Goal: Task Accomplishment & Management: Manage account settings

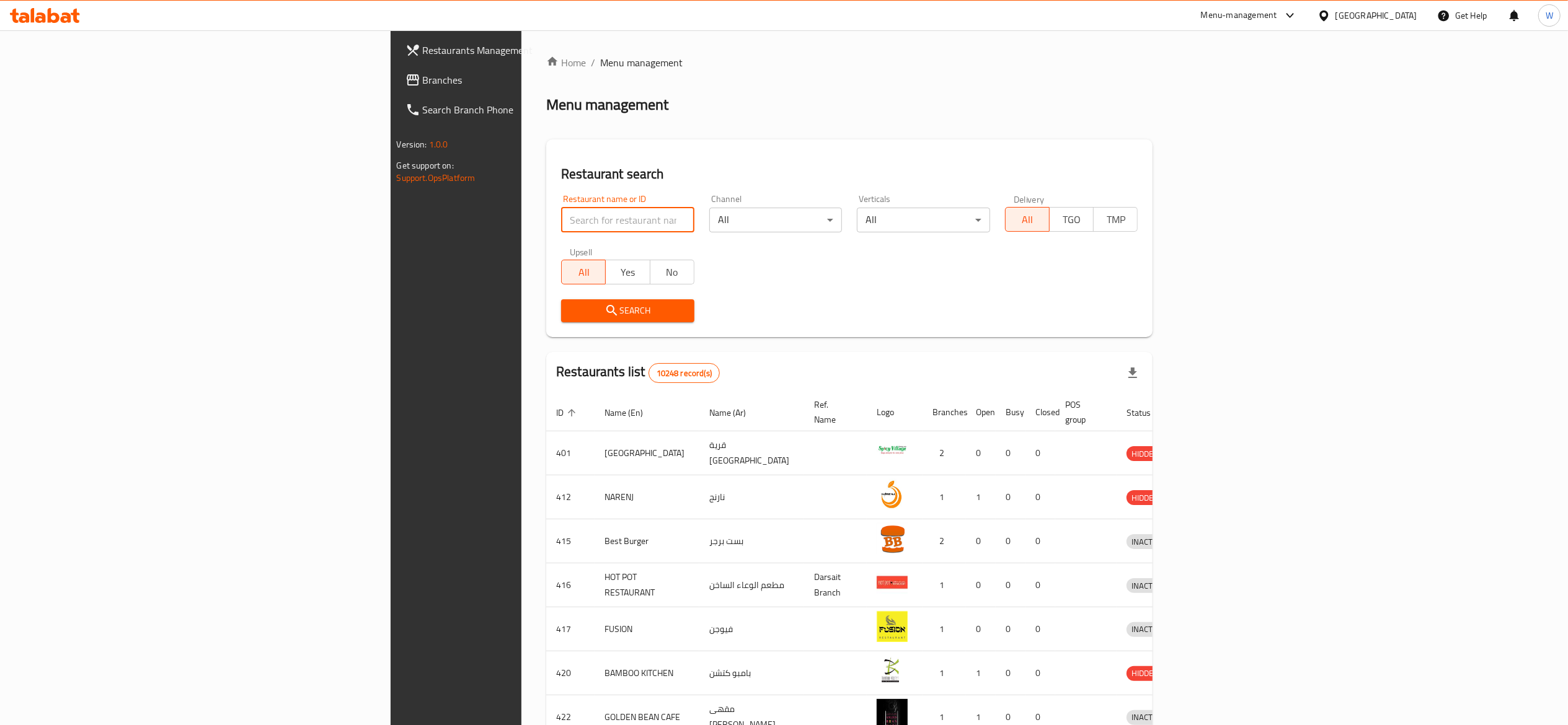
click at [561, 209] on input "search" at bounding box center [628, 220] width 133 height 25
paste input "636502"
type input "636502"
click button "Search" at bounding box center [628, 311] width 133 height 23
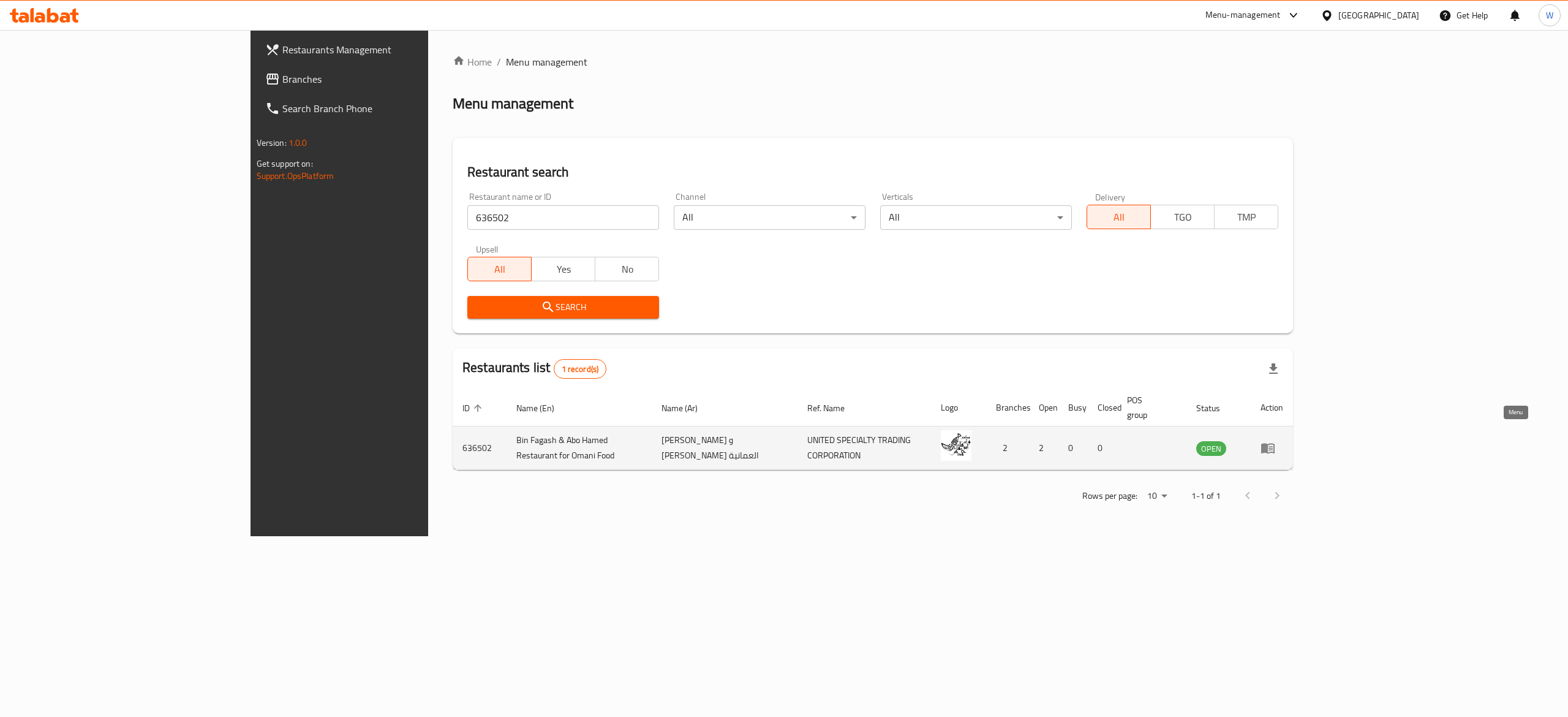
click at [1283, 441] on link "enhanced table" at bounding box center [1272, 448] width 23 height 15
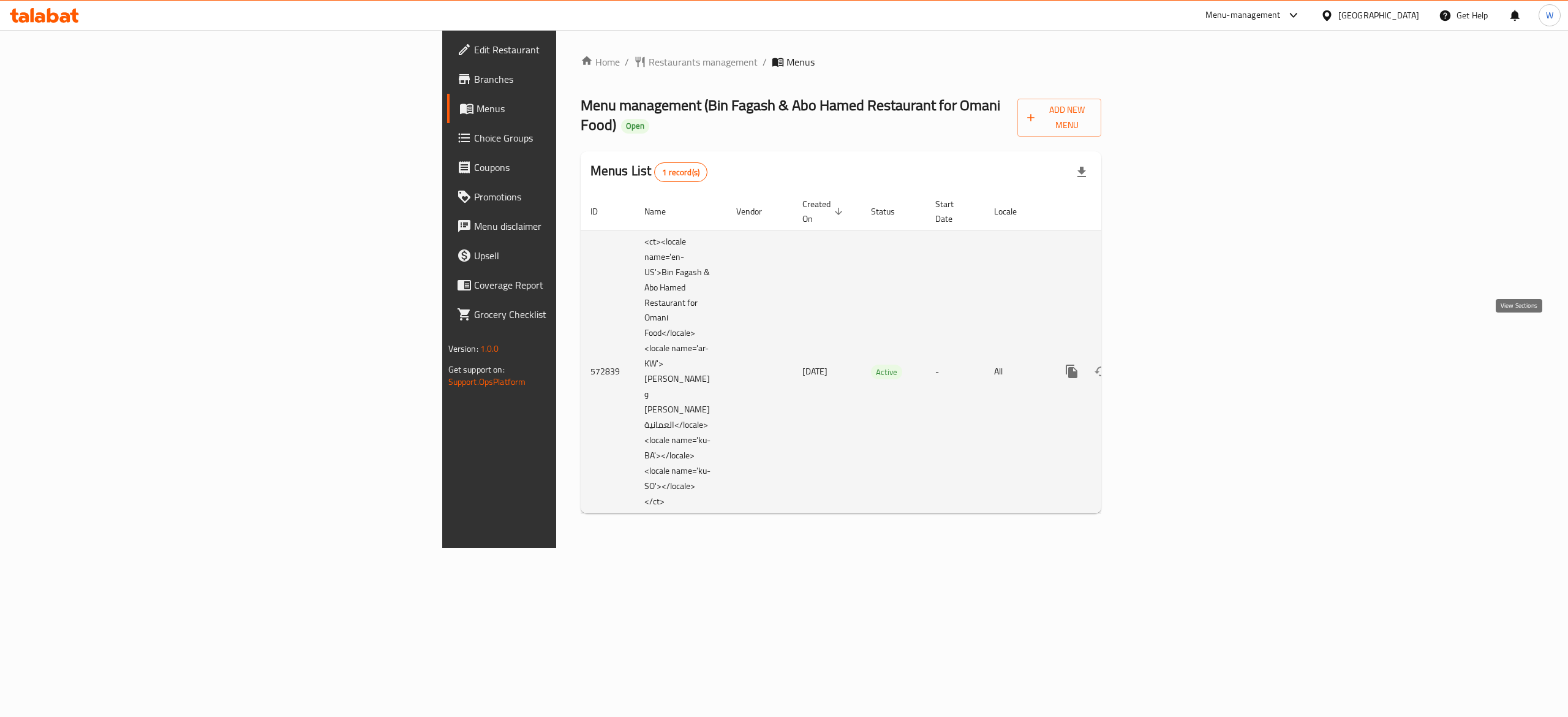
click at [1175, 357] on link "enhanced table" at bounding box center [1160, 371] width 29 height 29
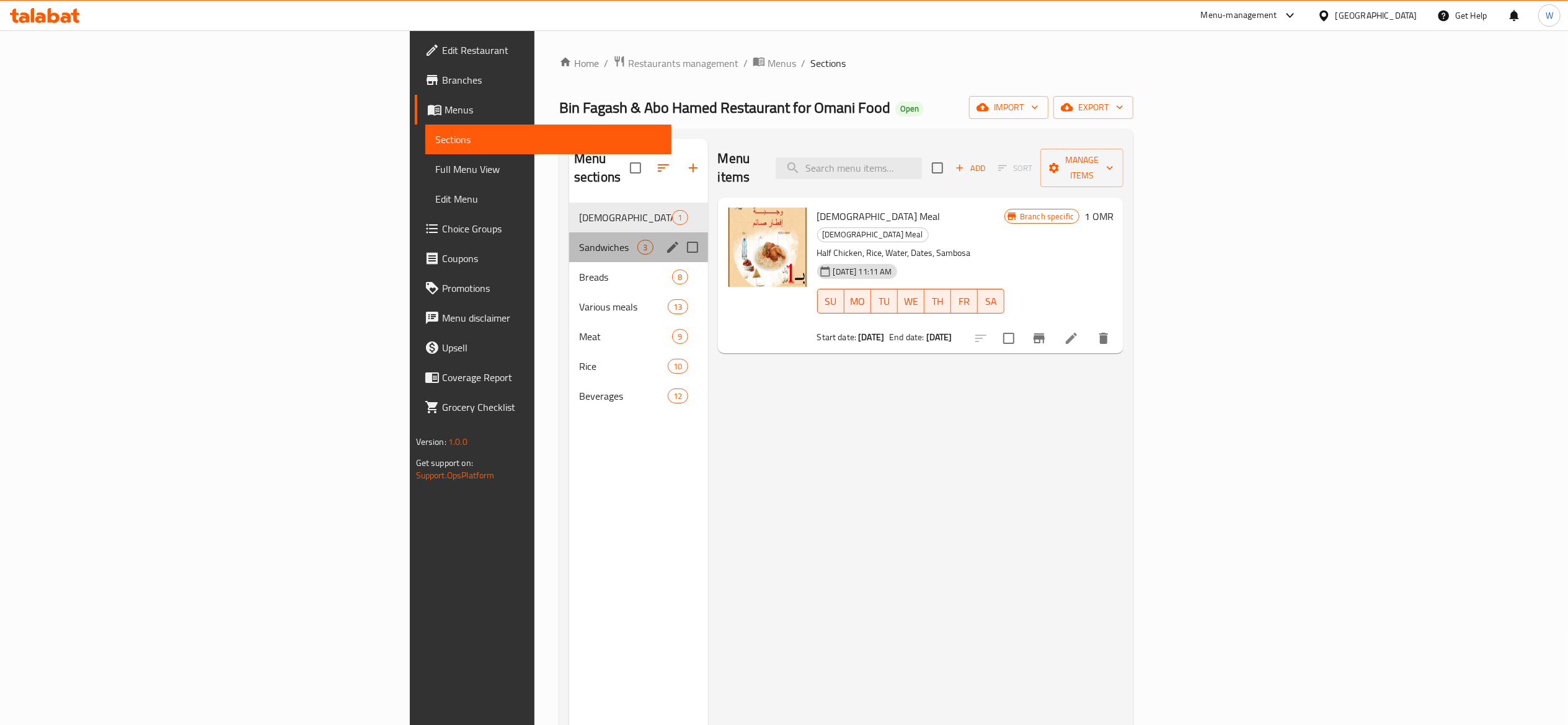
click at [569, 232] on div "Sandwiches 3" at bounding box center [638, 247] width 139 height 30
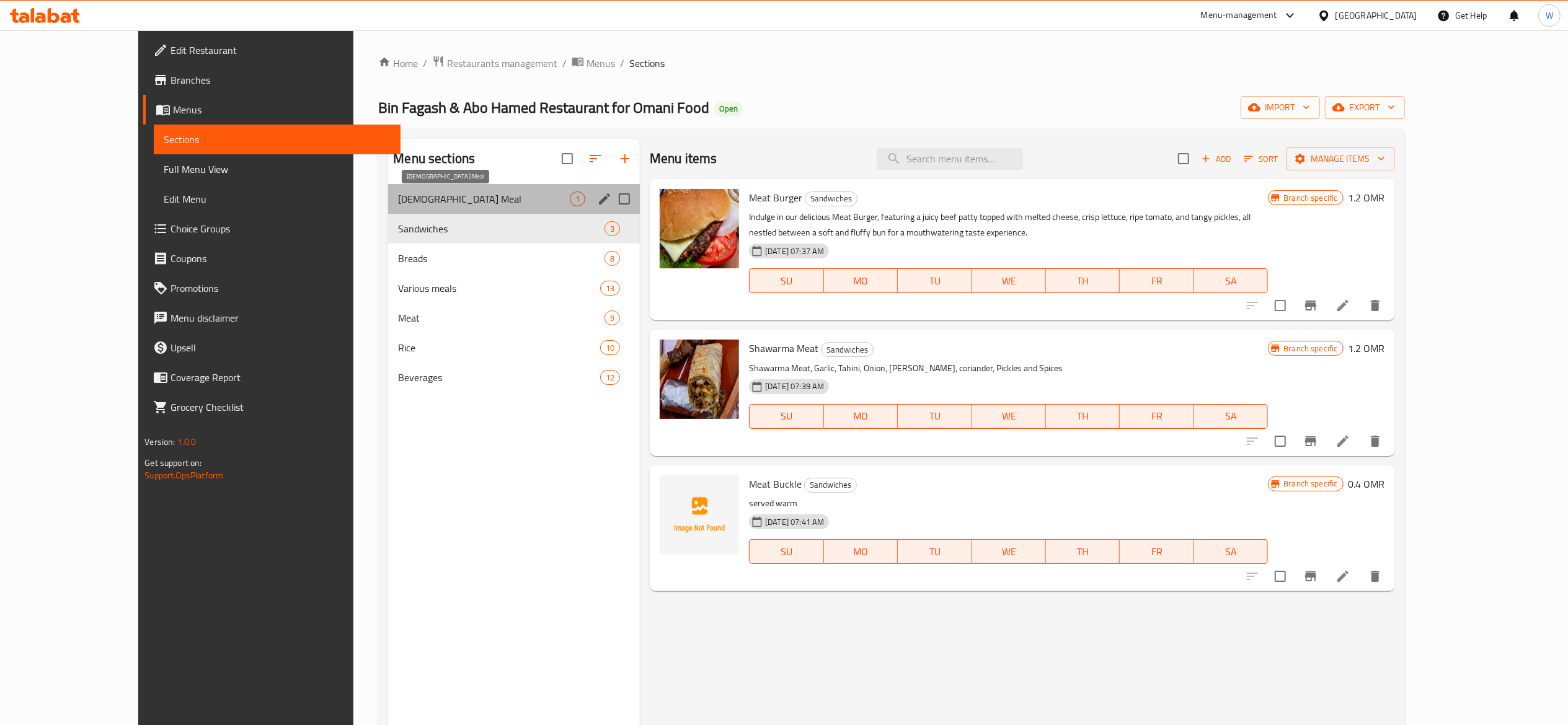
click at [492, 198] on span "[DEMOGRAPHIC_DATA] Meal" at bounding box center [484, 199] width 172 height 15
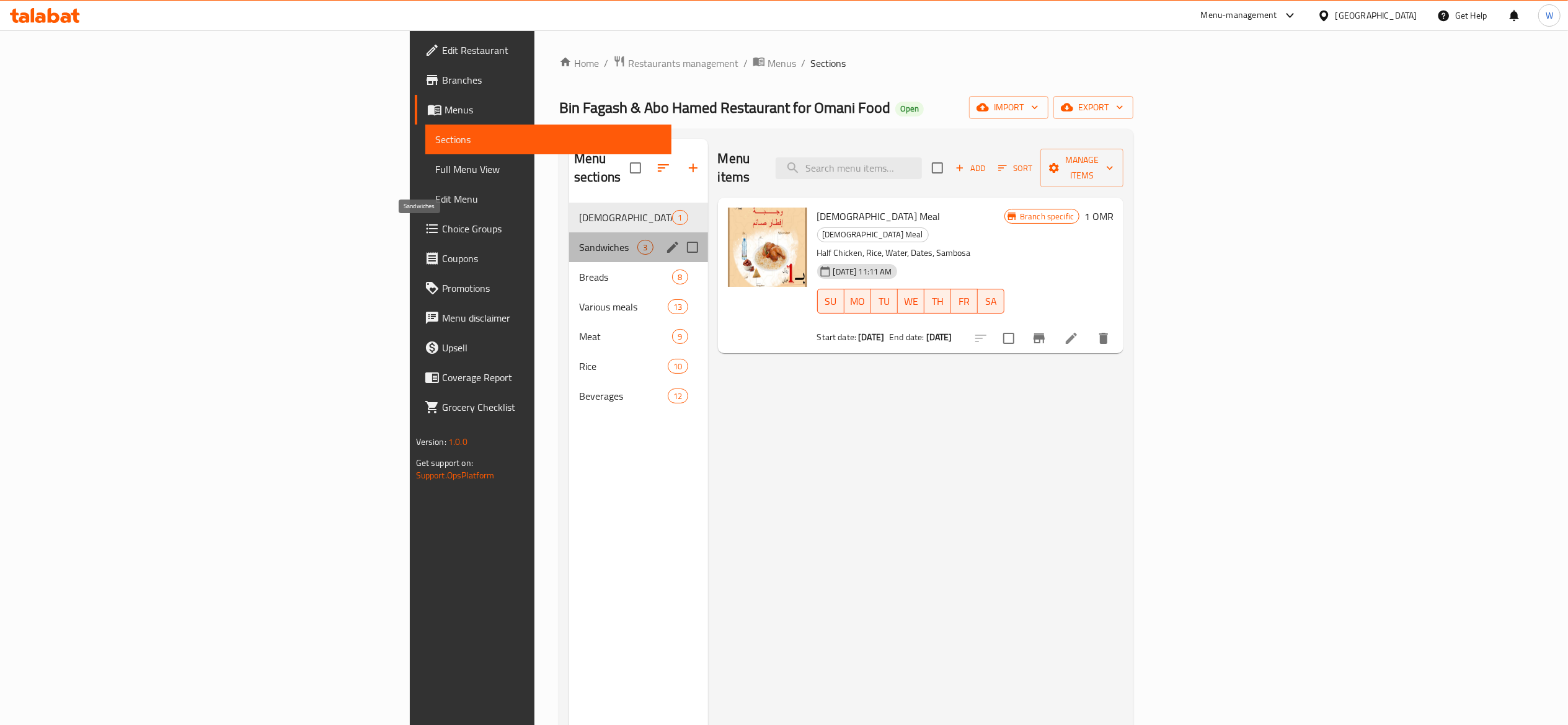
click at [579, 240] on span "Sandwiches" at bounding box center [608, 247] width 58 height 15
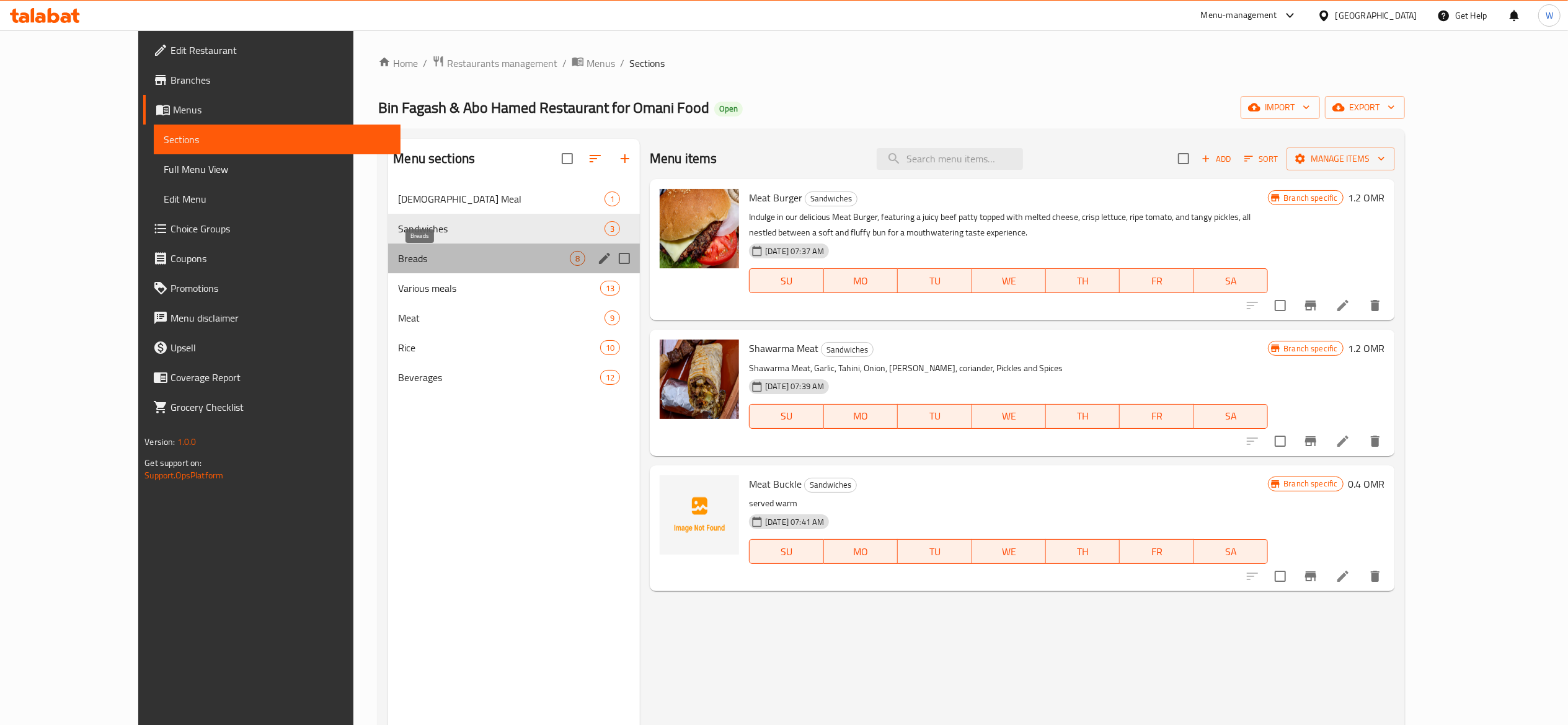
click at [445, 252] on span "Breads" at bounding box center [484, 258] width 172 height 15
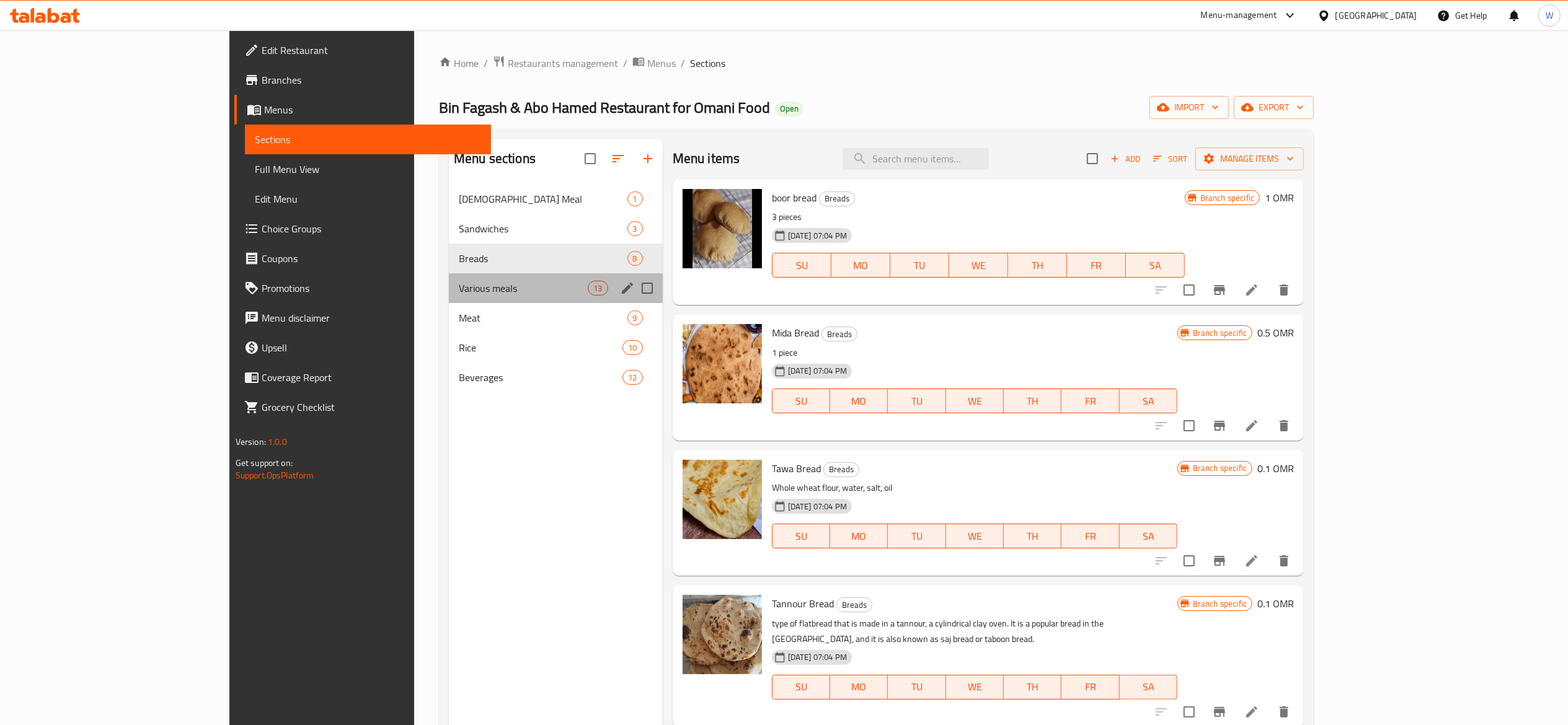
click at [462, 280] on div "Various meals 13" at bounding box center [555, 288] width 214 height 30
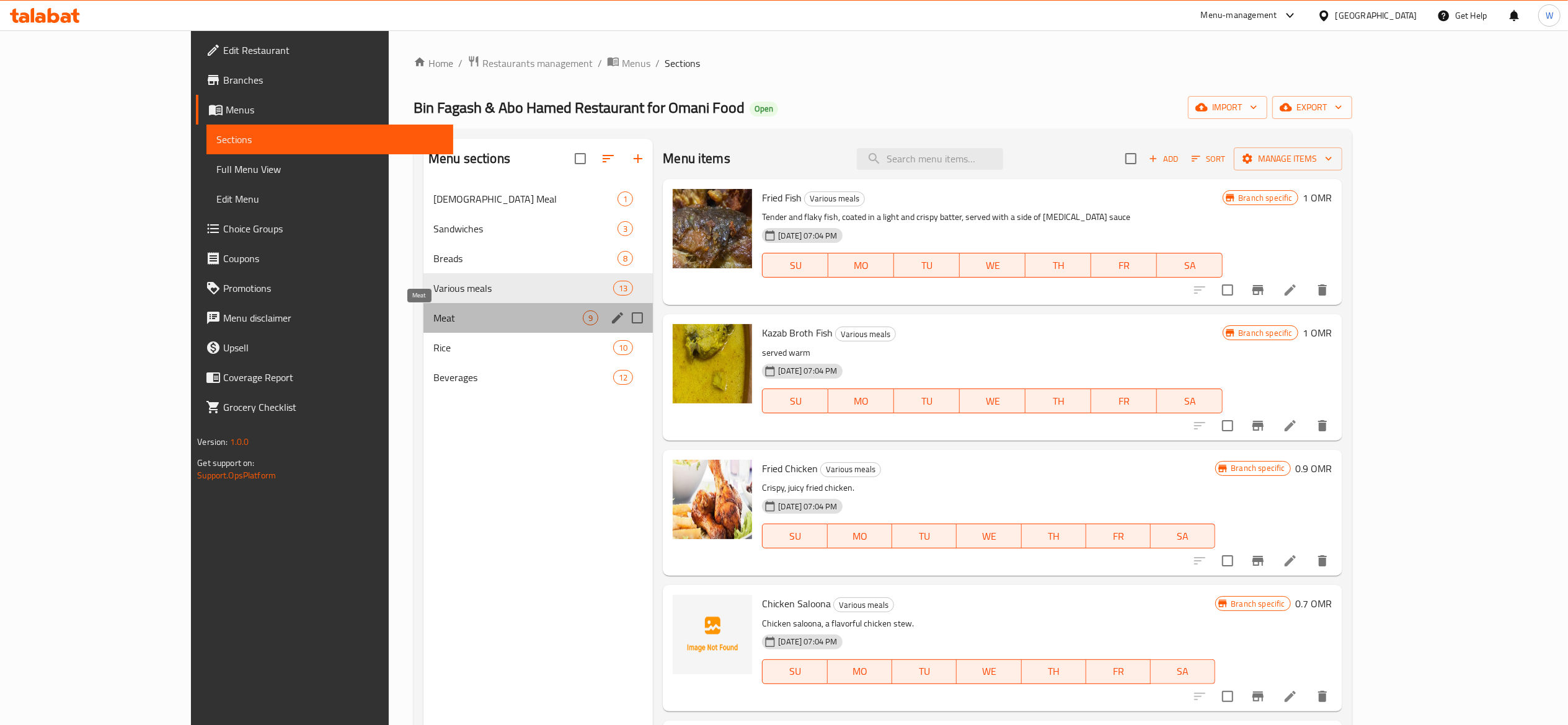
click at [465, 317] on span "Meat" at bounding box center [508, 317] width 150 height 15
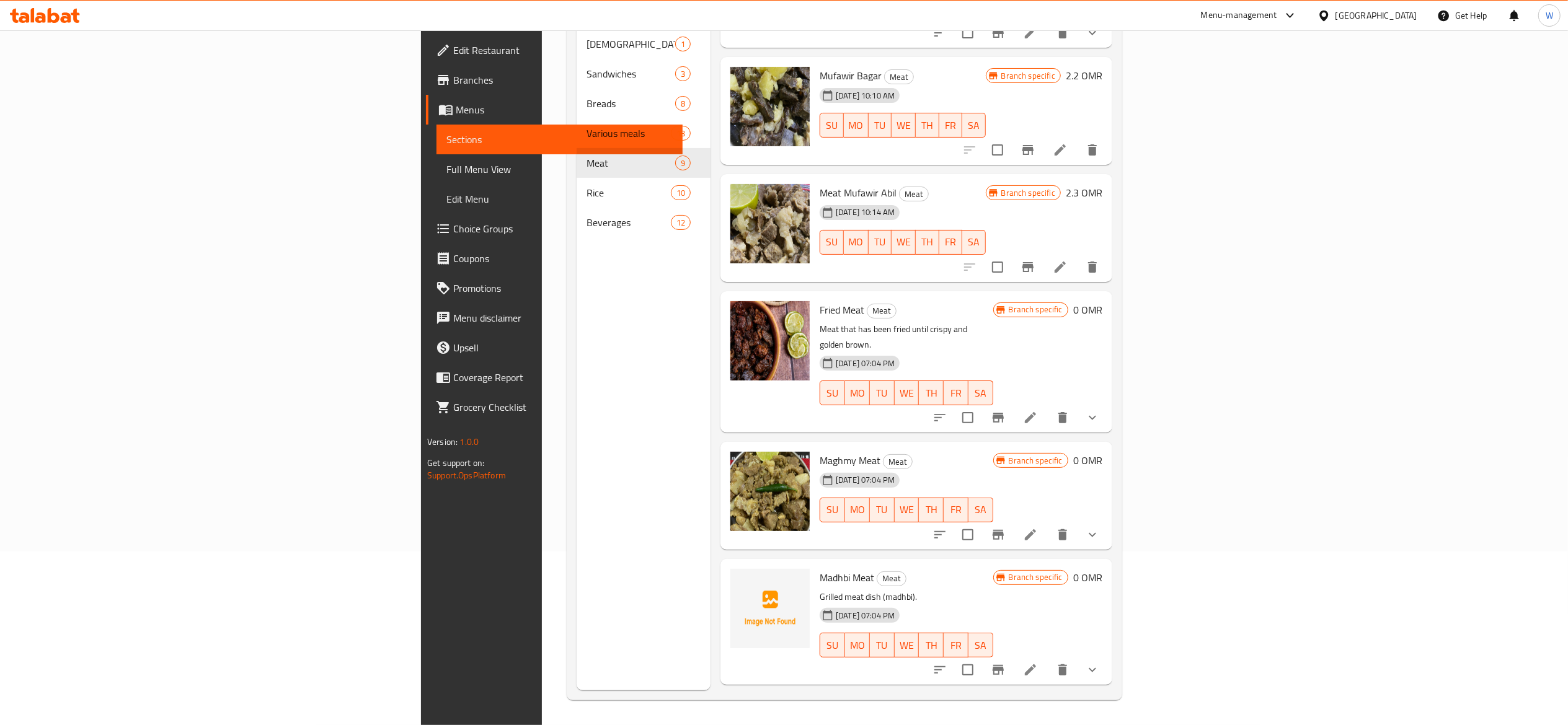
scroll to position [101, 0]
click at [1038, 528] on icon at bounding box center [1030, 535] width 15 height 15
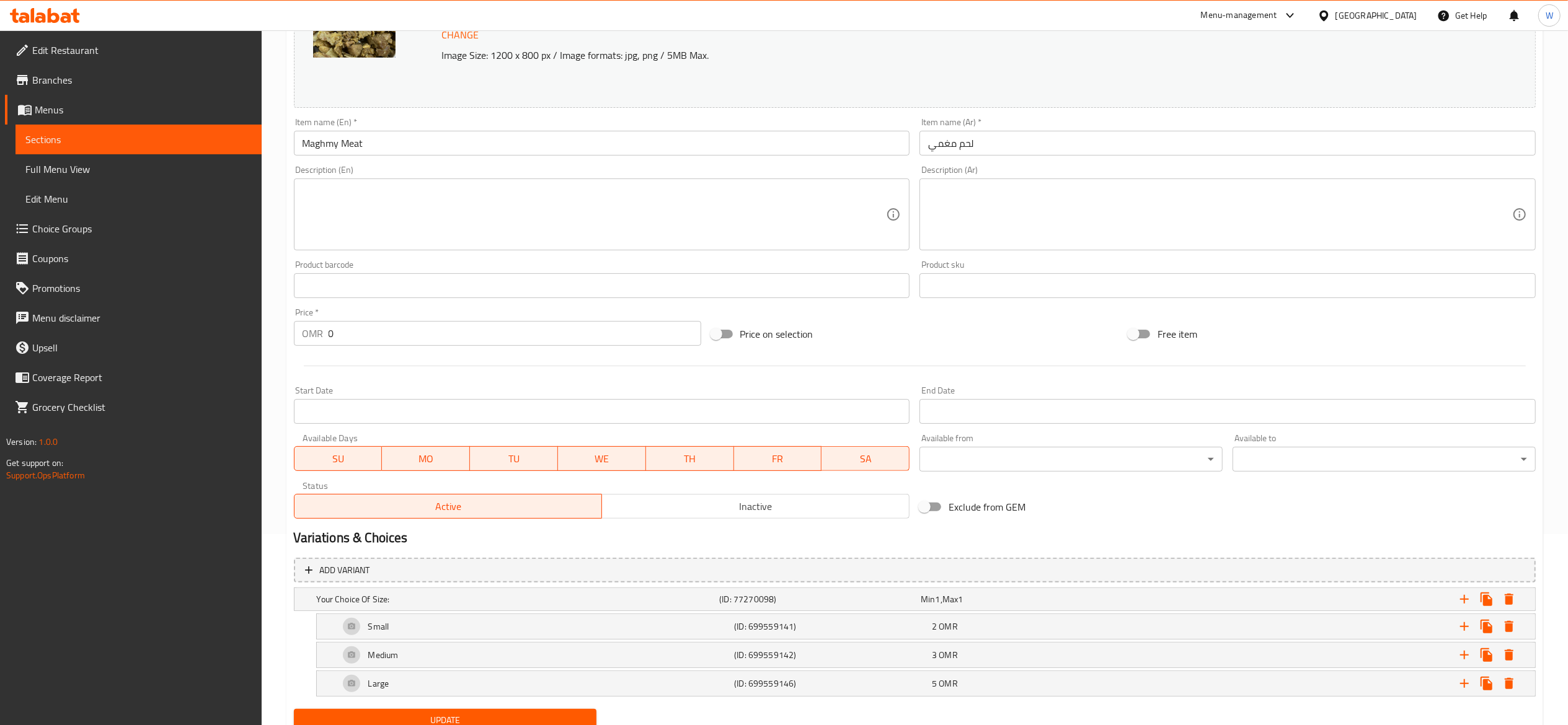
scroll to position [241, 0]
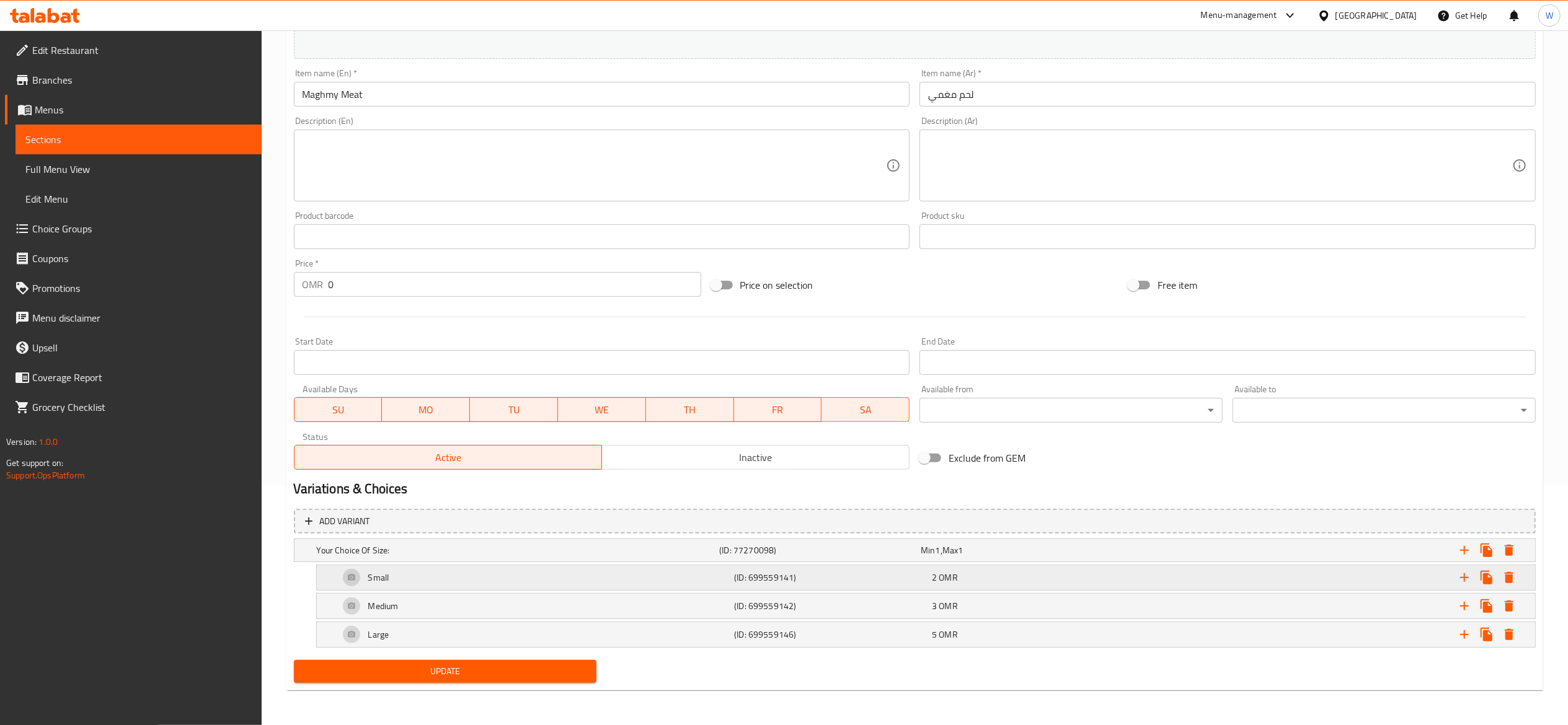
click at [1026, 582] on div "2 OMR" at bounding box center [1028, 577] width 193 height 13
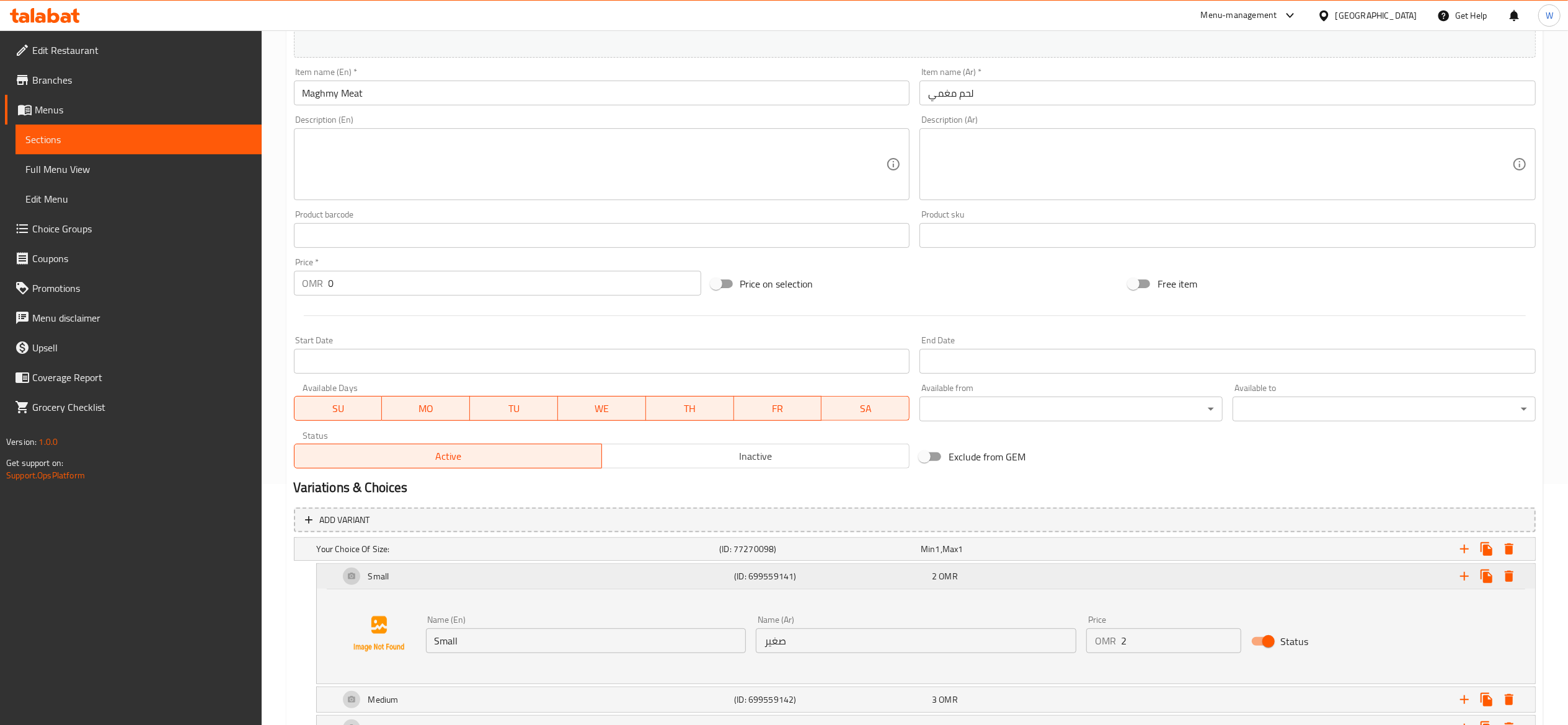
scroll to position [336, 0]
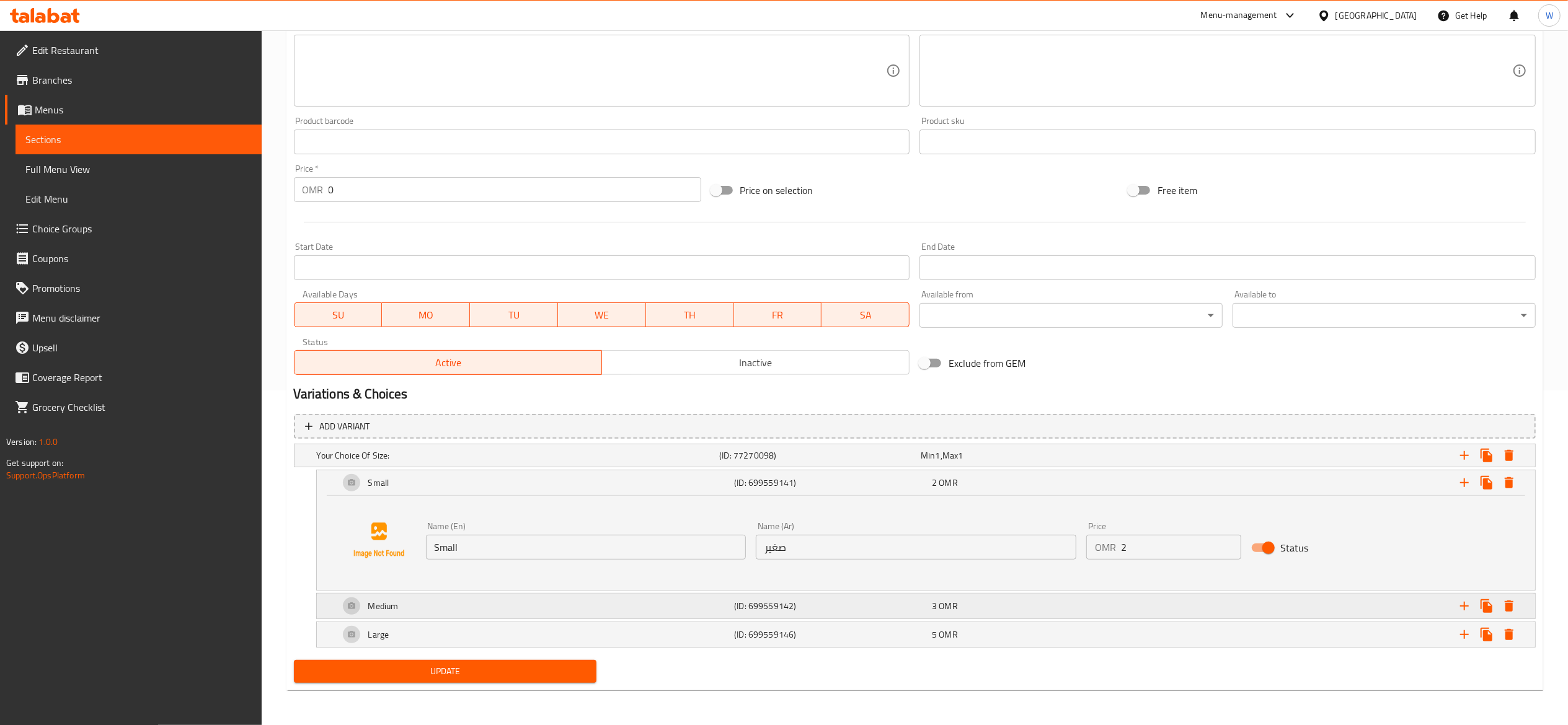
click at [1063, 597] on div "3 OMR" at bounding box center [1028, 606] width 198 height 17
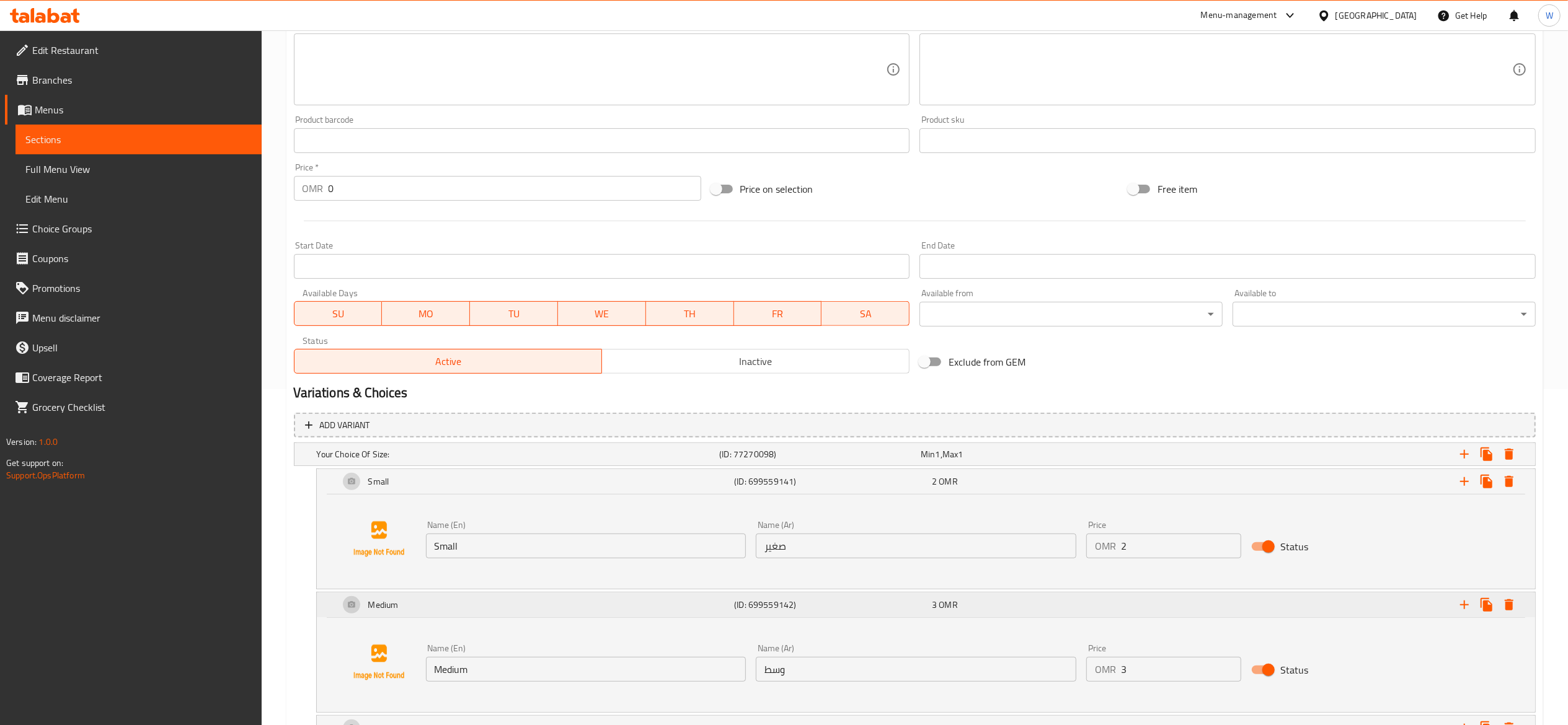
scroll to position [431, 0]
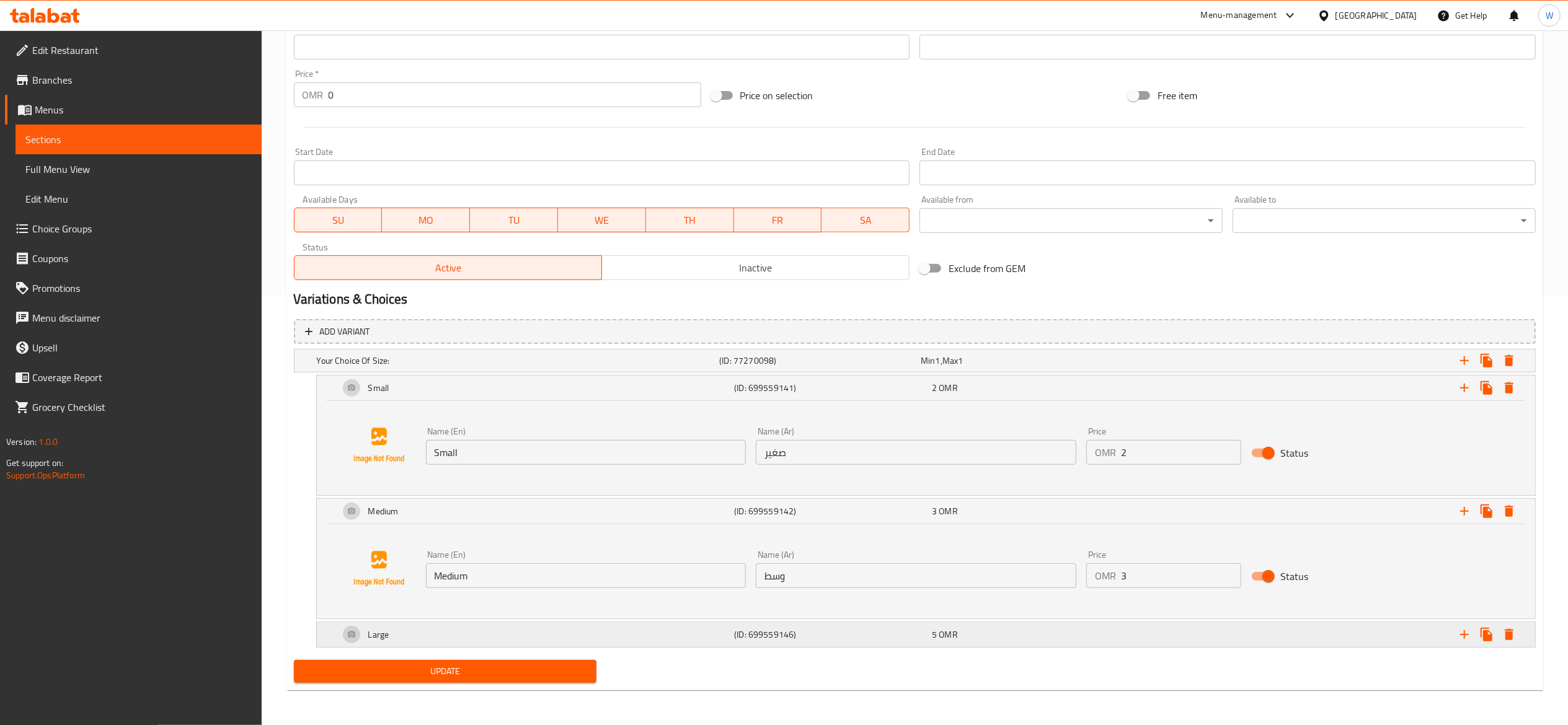
click at [1099, 635] on div "5 OMR" at bounding box center [1028, 634] width 193 height 13
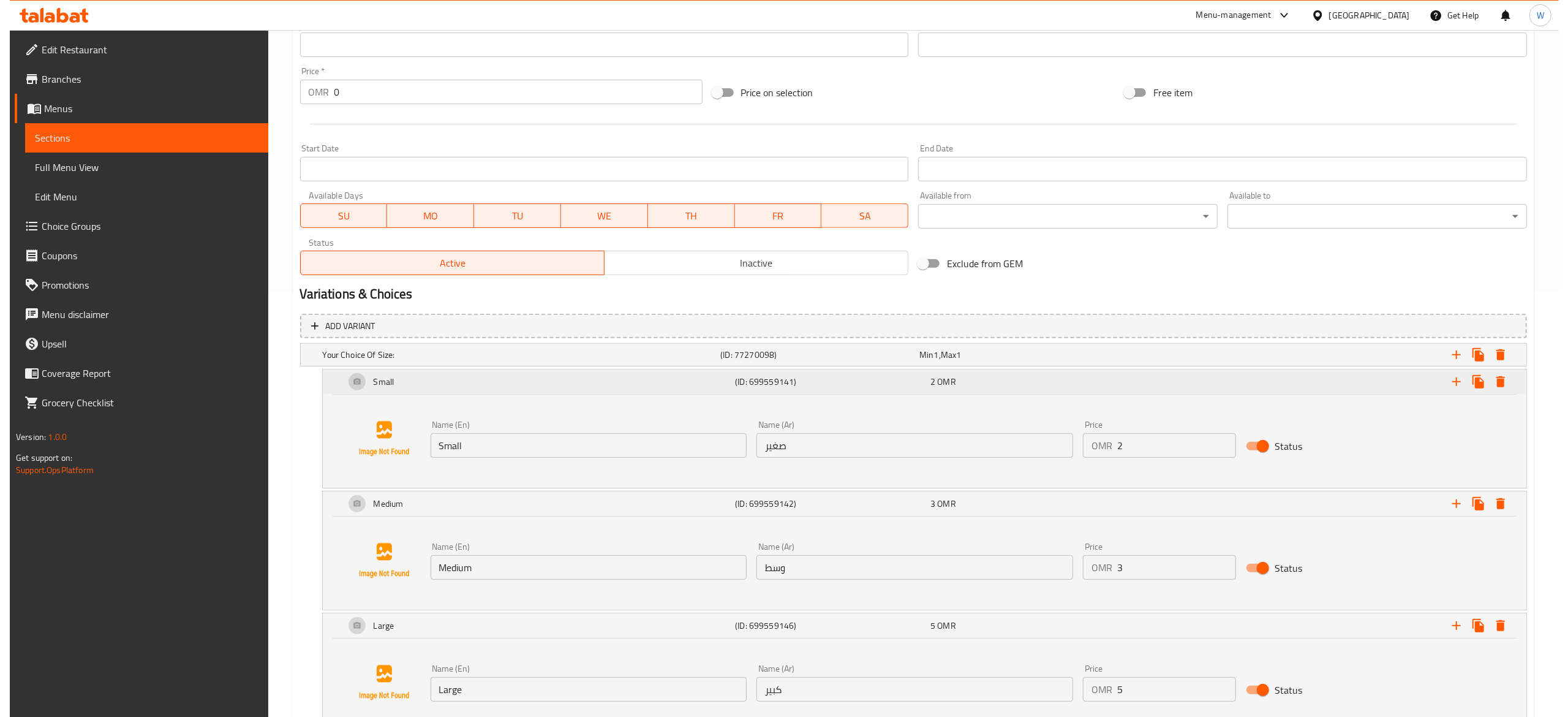
scroll to position [0, 0]
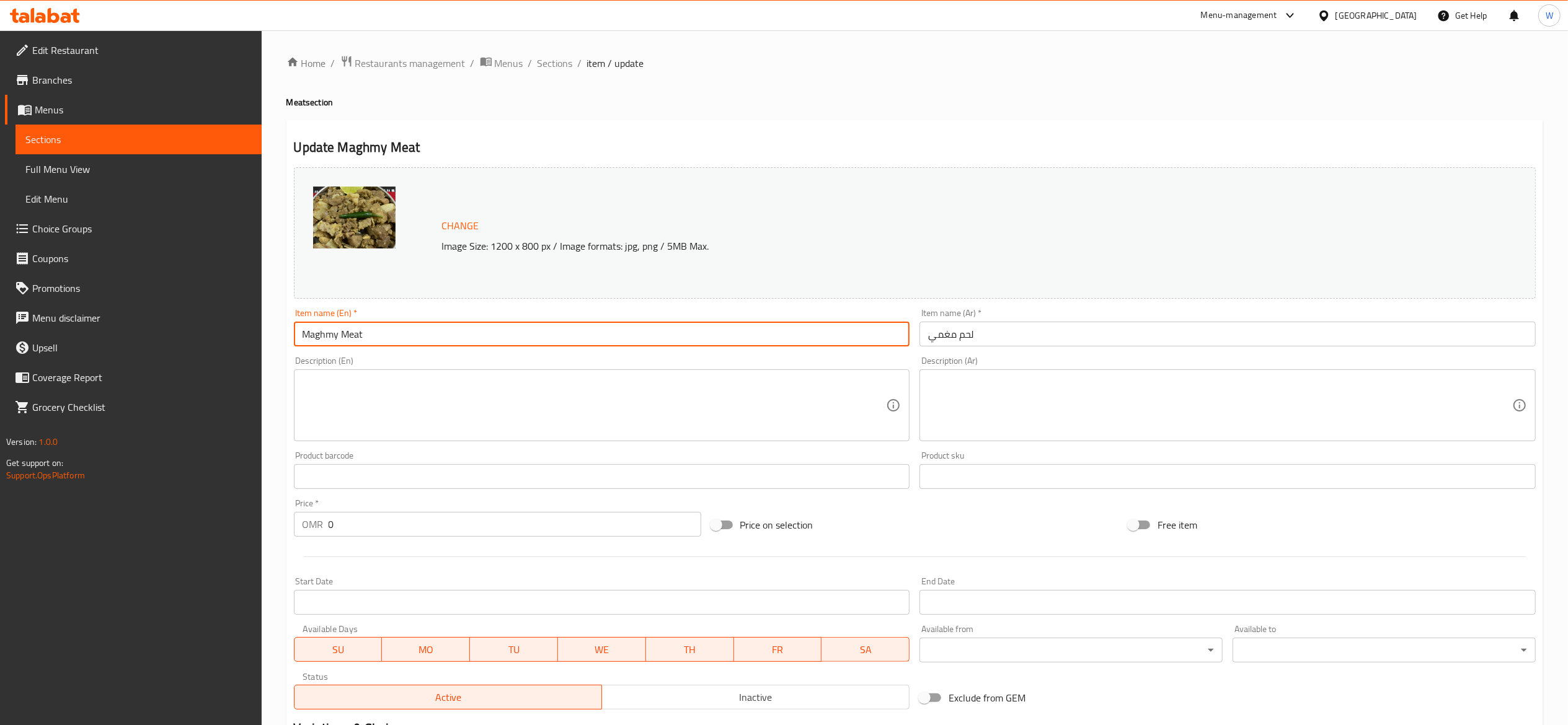
click at [383, 346] on input "Maghmy Meat" at bounding box center [602, 334] width 616 height 25
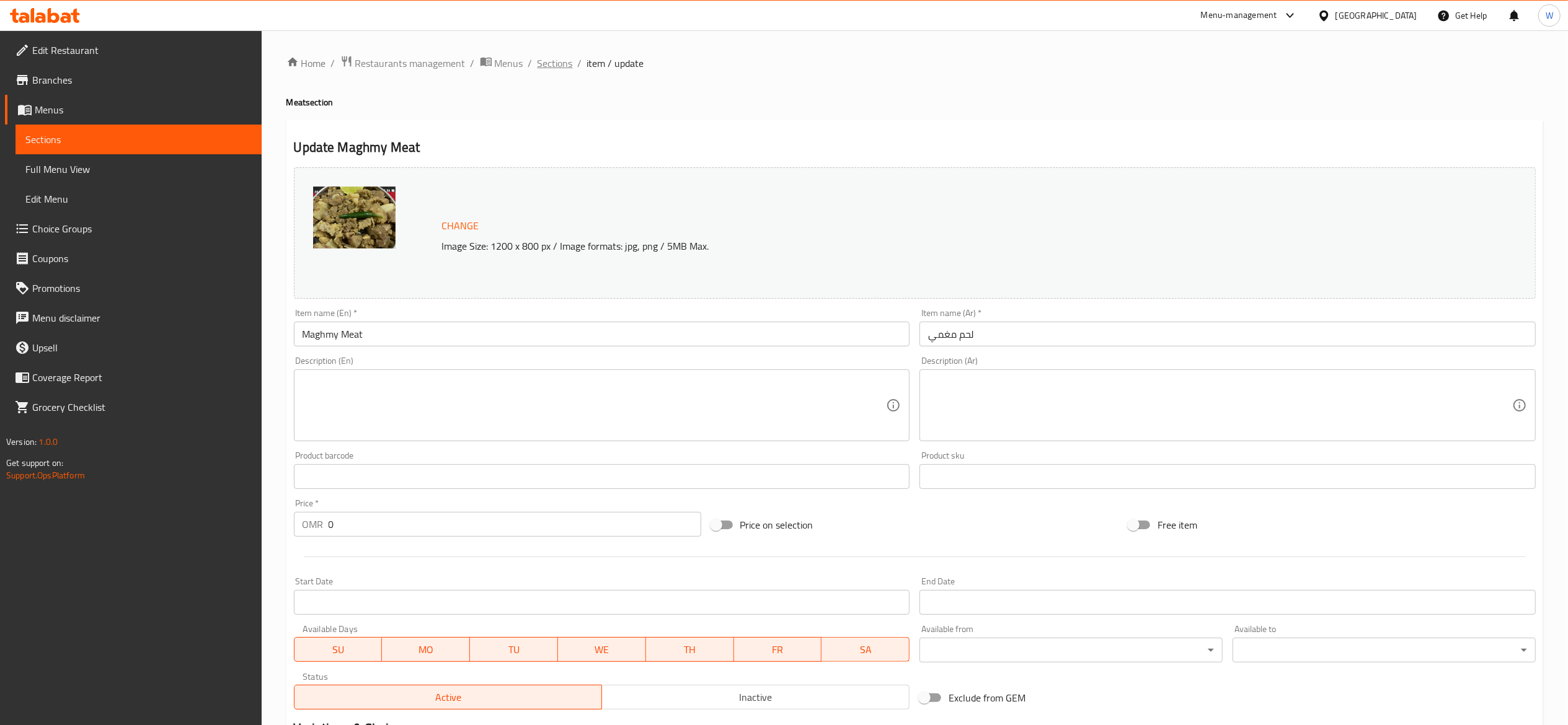
click at [562, 67] on span "Sections" at bounding box center [555, 63] width 36 height 15
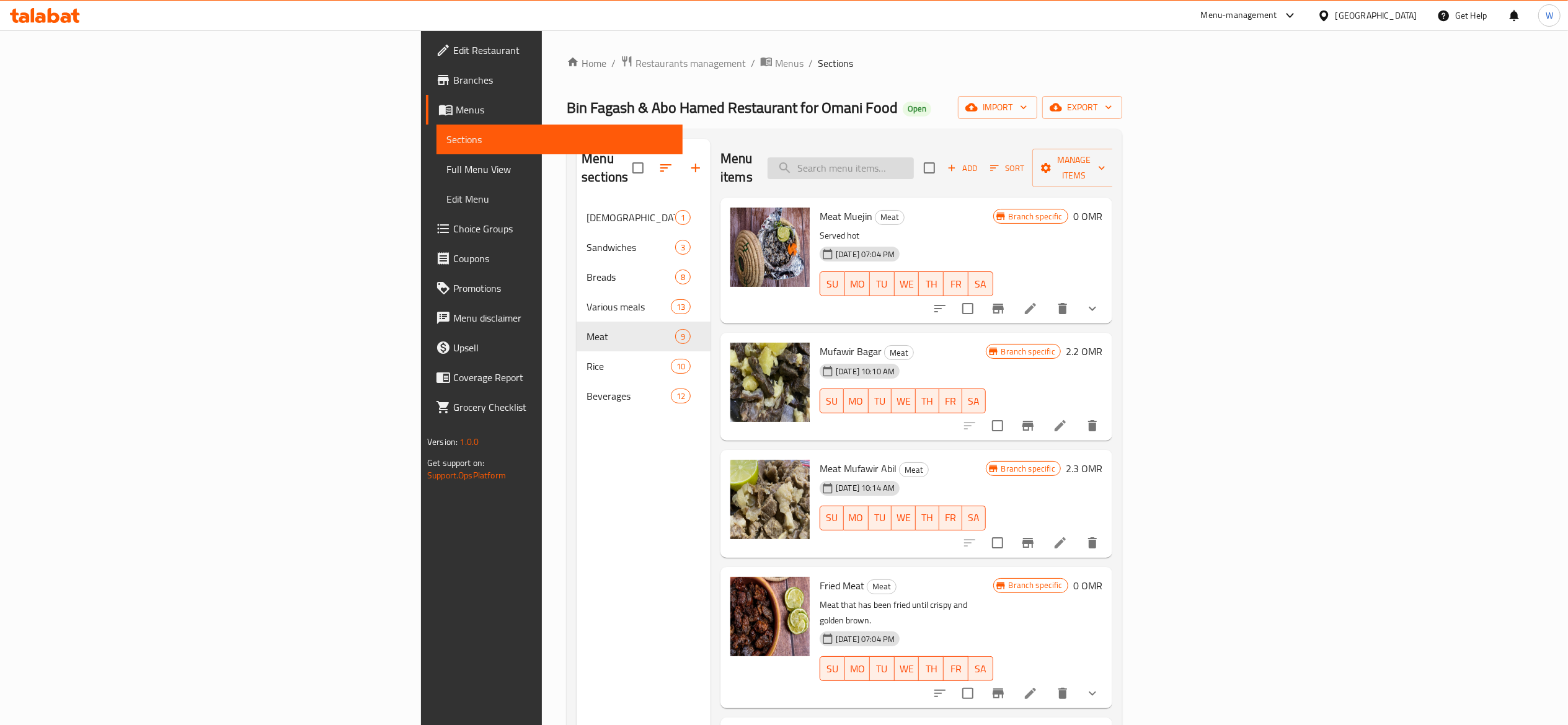
click at [914, 160] on input "search" at bounding box center [841, 168] width 146 height 22
paste input "Maghmy Meat"
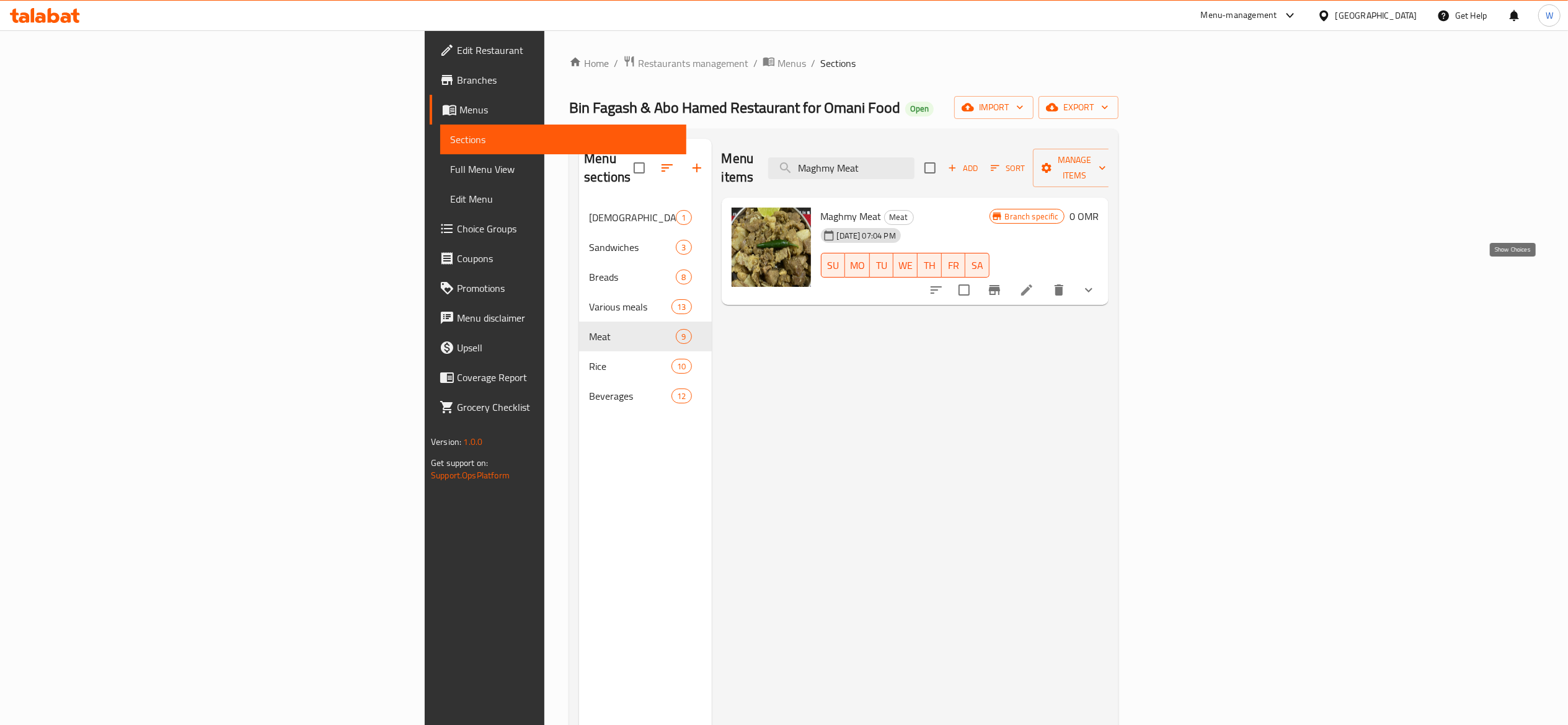
type input "Maghmy Meat"
click at [1096, 282] on icon "show more" at bounding box center [1088, 290] width 15 height 15
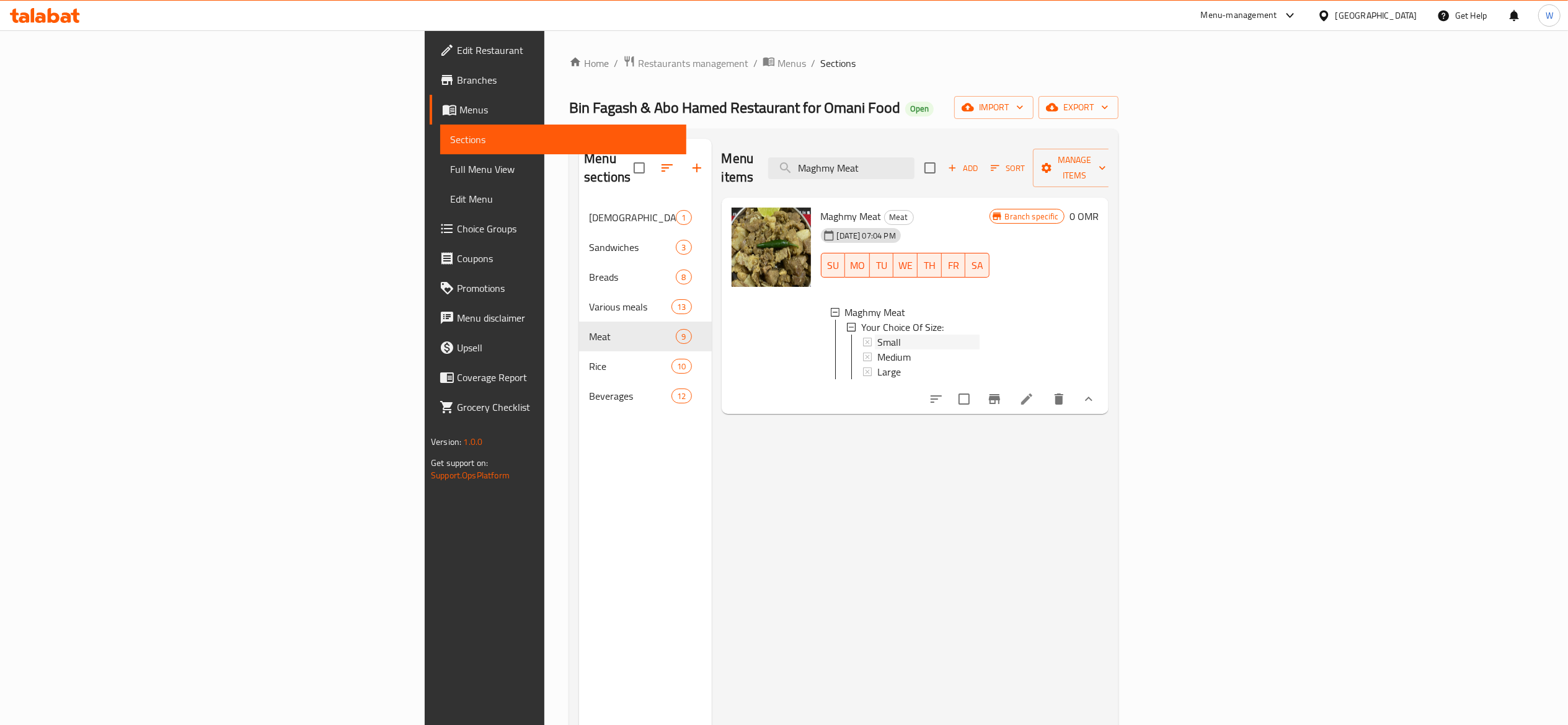
click at [878, 335] on div "Small" at bounding box center [928, 342] width 102 height 15
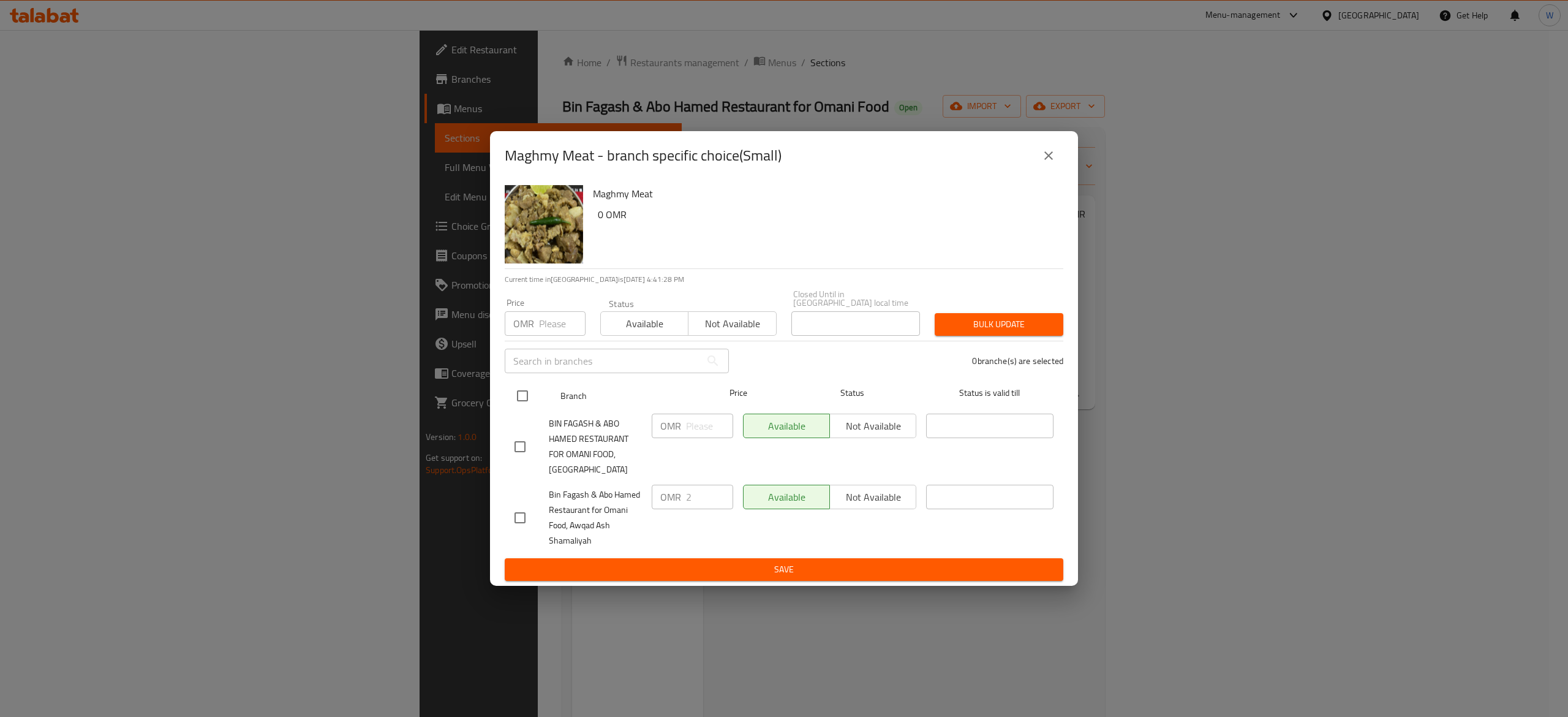
click at [527, 397] on input "checkbox" at bounding box center [523, 396] width 26 height 26
checkbox input "true"
click at [695, 429] on input "number" at bounding box center [709, 426] width 47 height 25
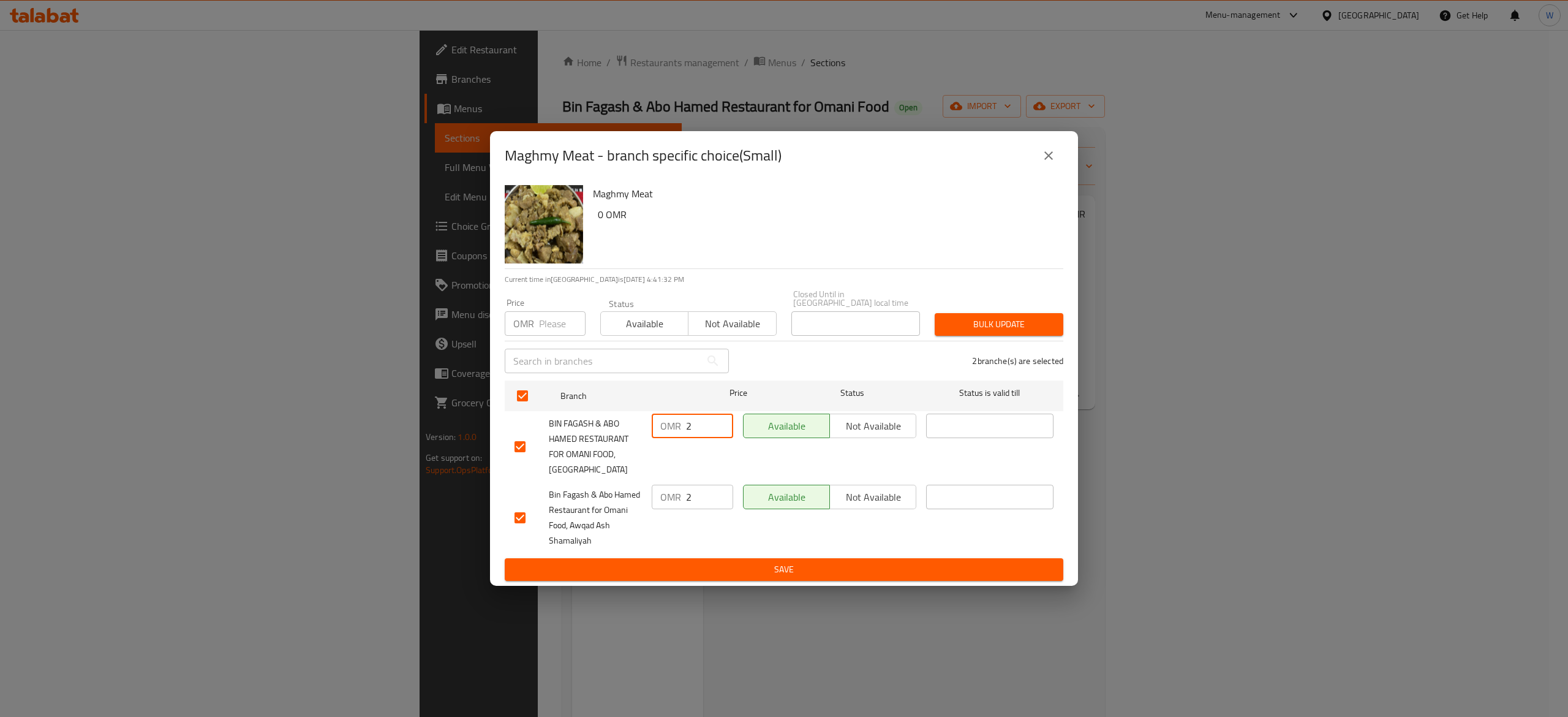
type input "2"
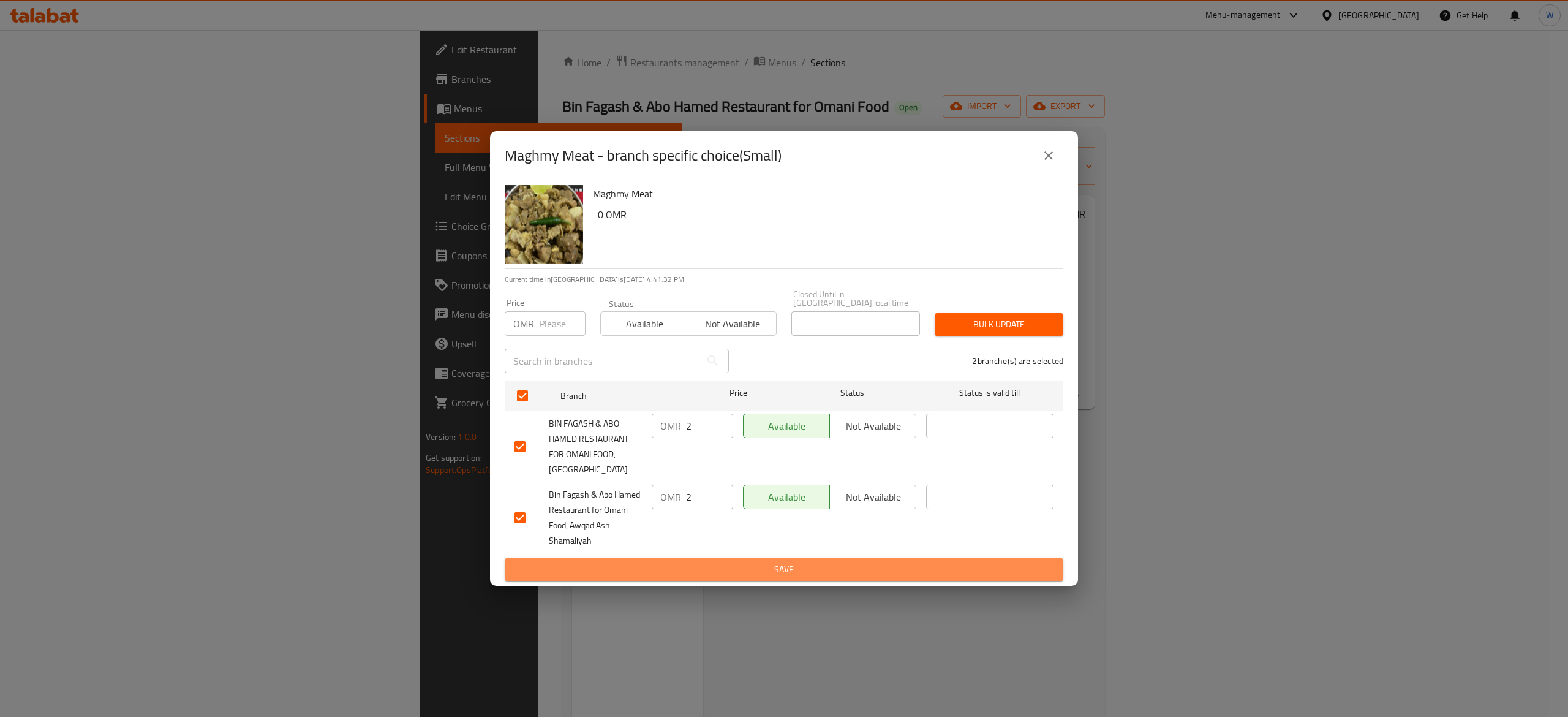
click at [883, 562] on span "Save" at bounding box center [784, 570] width 539 height 16
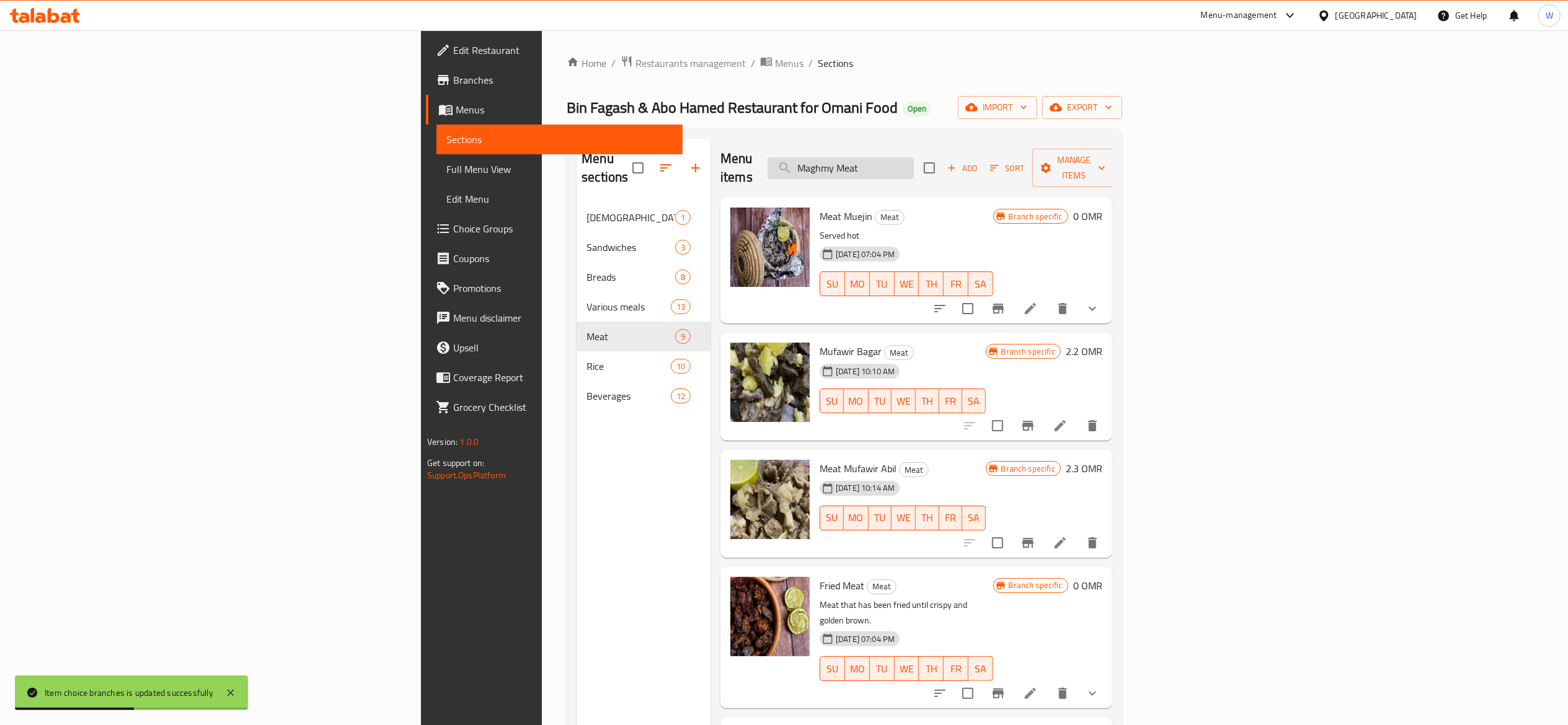
click at [914, 163] on input "Maghmy Meat" at bounding box center [841, 168] width 146 height 22
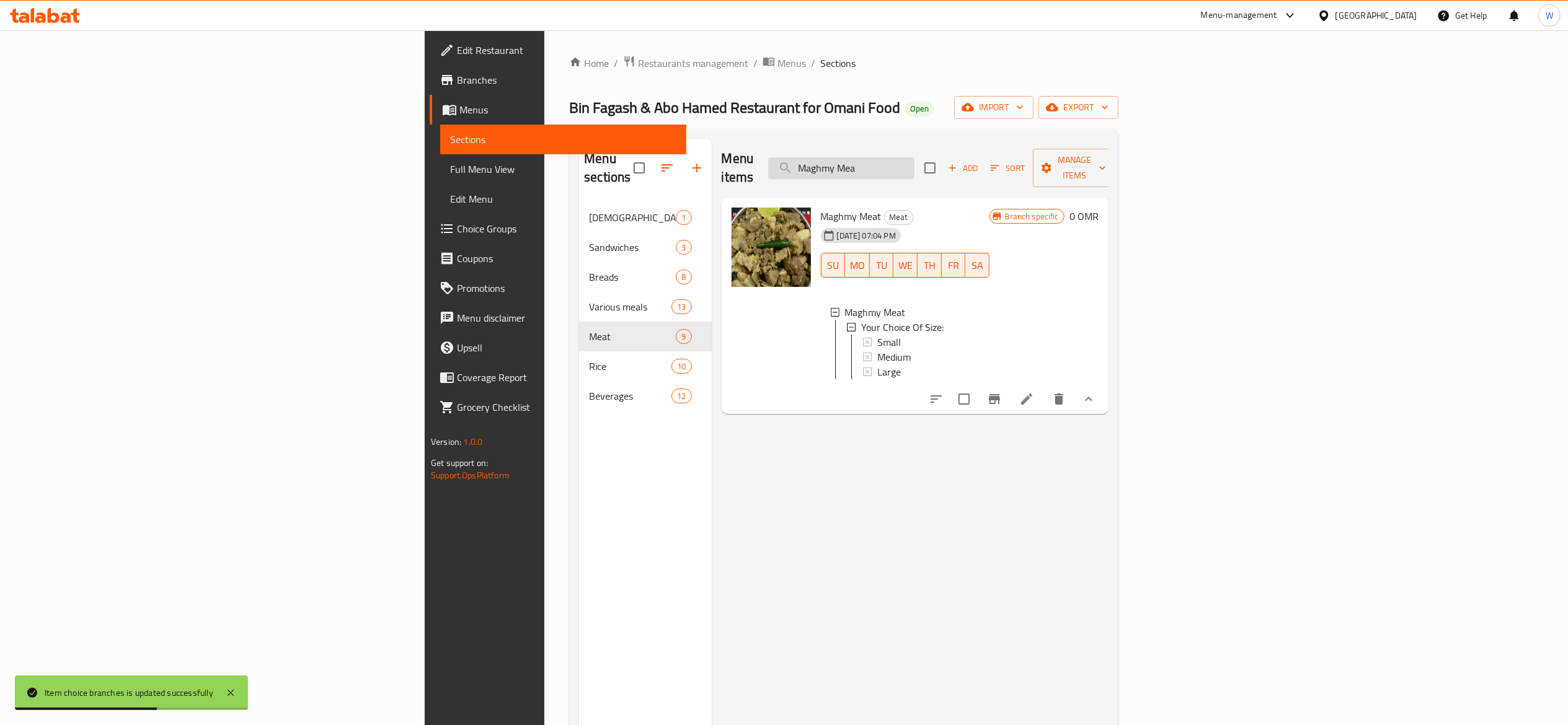
type input "Maghmy Meat"
click at [878, 364] on div "Large" at bounding box center [928, 371] width 102 height 15
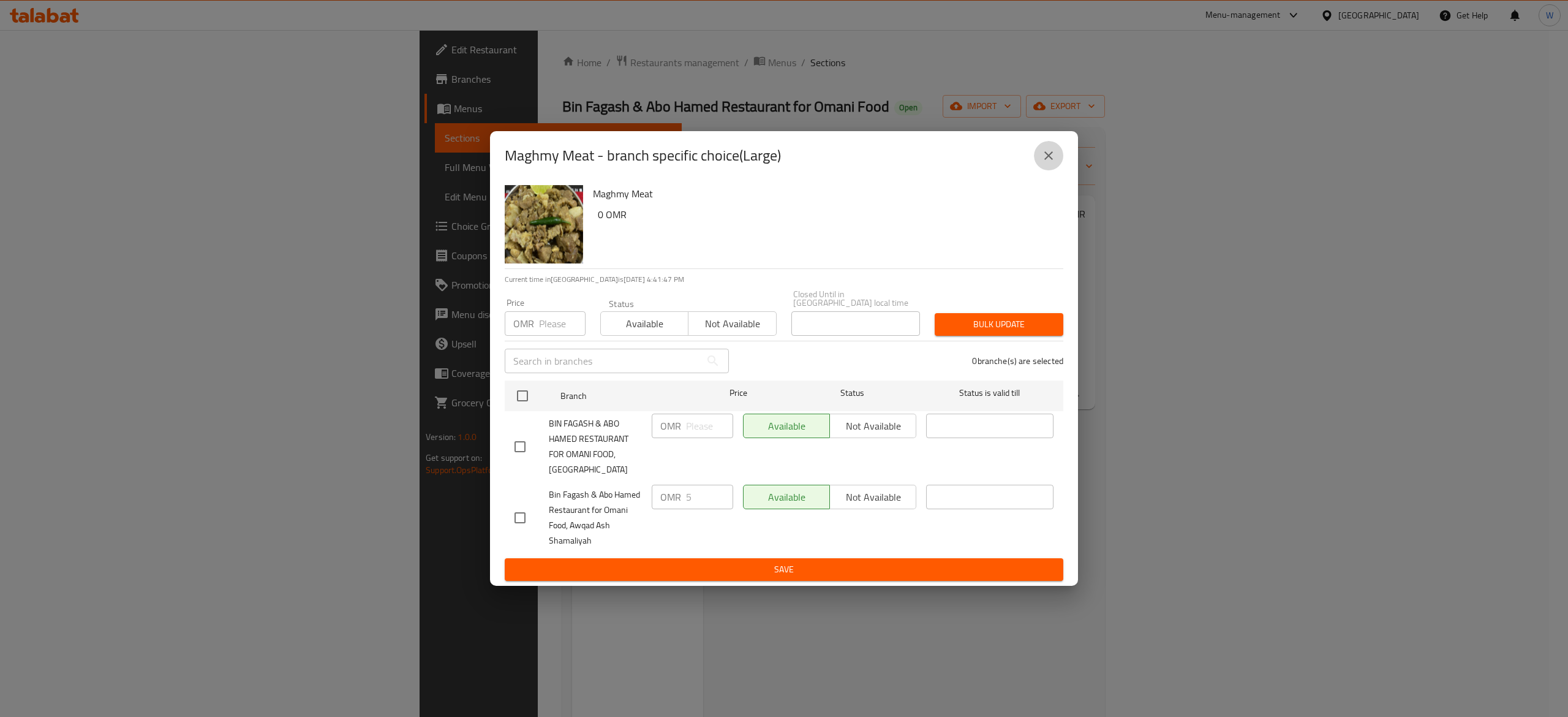
click at [1046, 156] on icon "close" at bounding box center [1049, 156] width 15 height 15
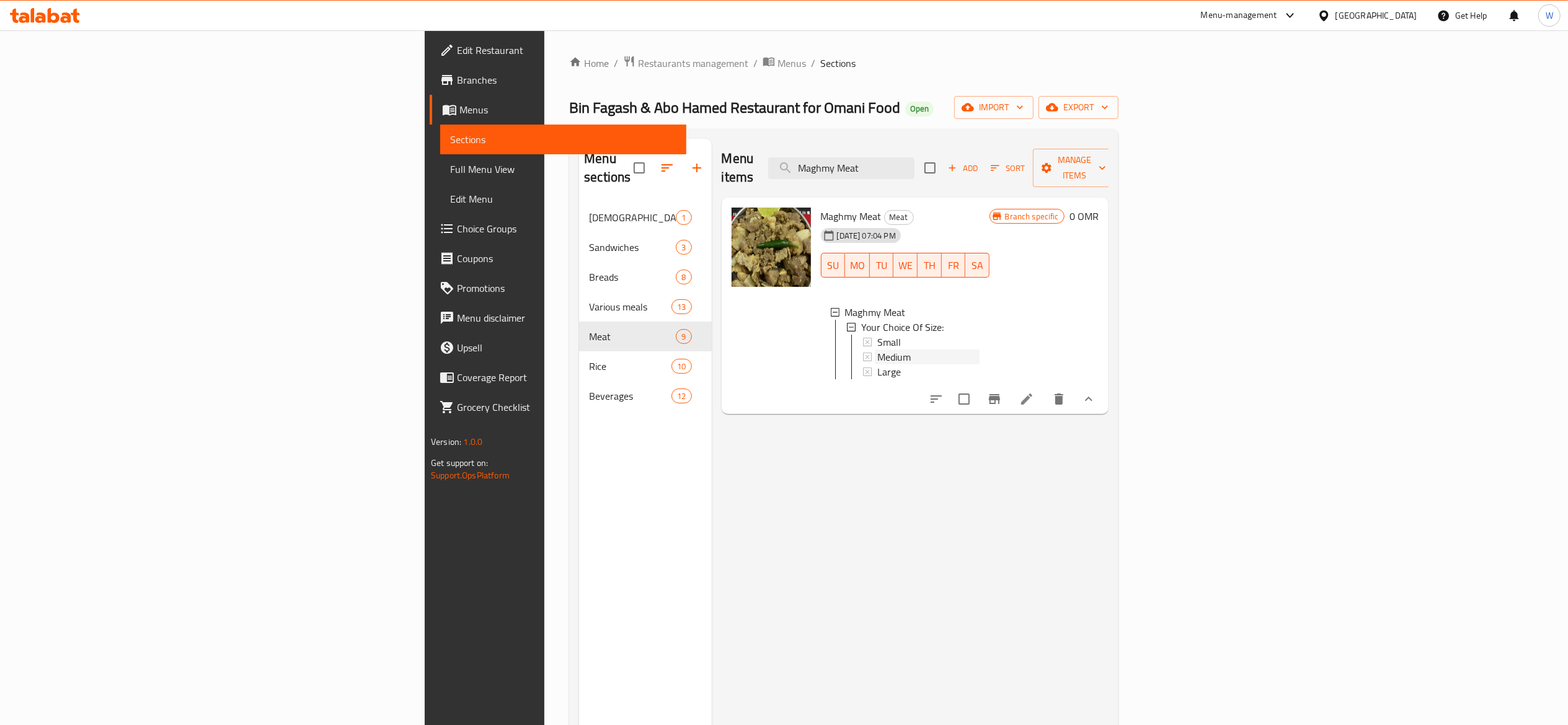
click at [878, 350] on div "Medium" at bounding box center [928, 357] width 102 height 15
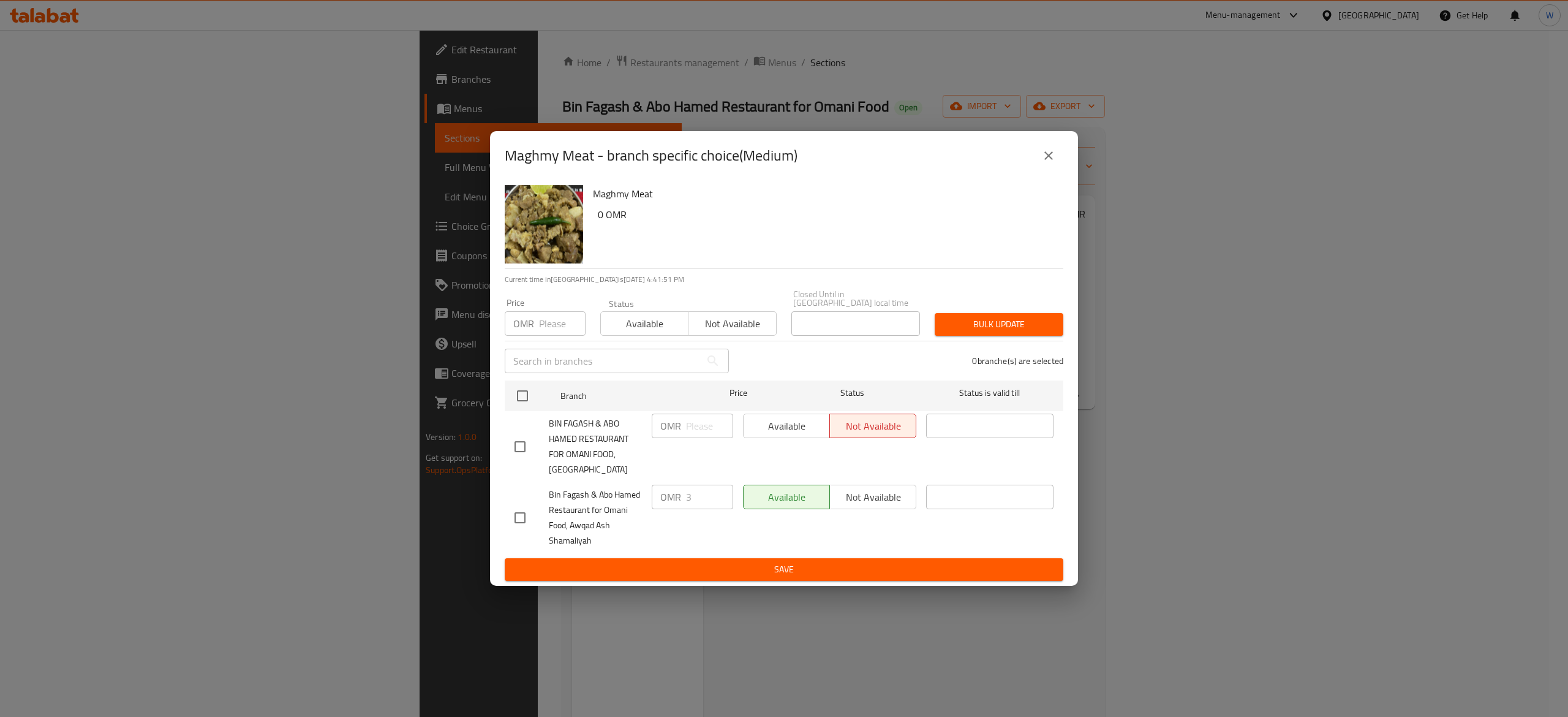
click at [1064, 154] on div "Maghmy Meat - branch specific choice(Medium)" at bounding box center [784, 155] width 588 height 49
